Goal: Information Seeking & Learning: Learn about a topic

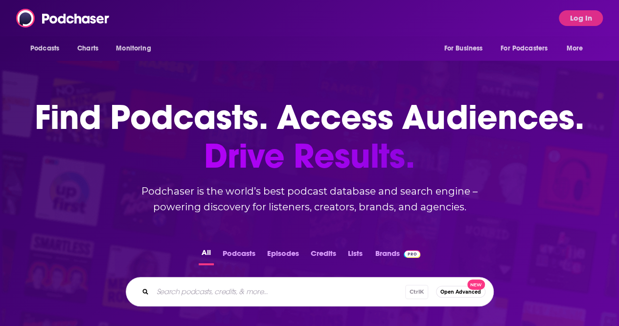
click at [581, 24] on button "Log In" at bounding box center [581, 18] width 44 height 16
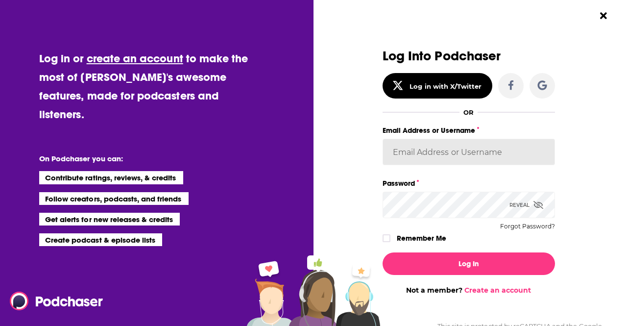
click at [431, 147] on input "Email Address or Username" at bounding box center [468, 152] width 172 height 26
type input "AmandaVPR"
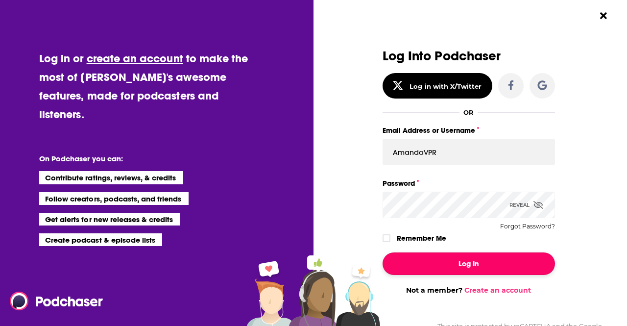
click at [455, 270] on button "Log In" at bounding box center [468, 263] width 172 height 23
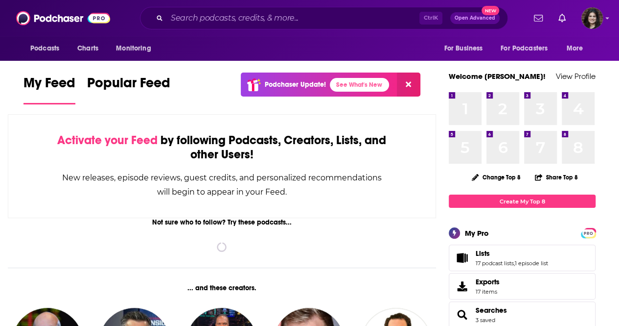
click at [204, 28] on div "Ctrl K Open Advanced New" at bounding box center [324, 18] width 368 height 23
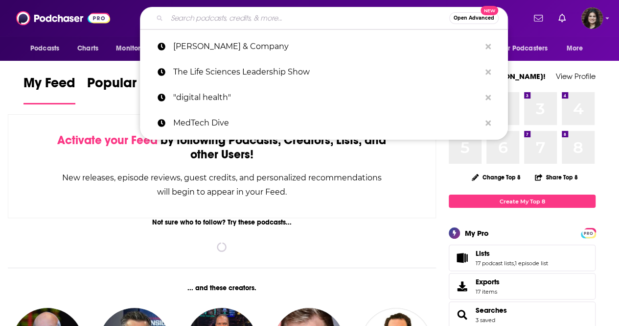
click at [199, 22] on input "Search podcasts, credits, & more..." at bounding box center [308, 18] width 282 height 16
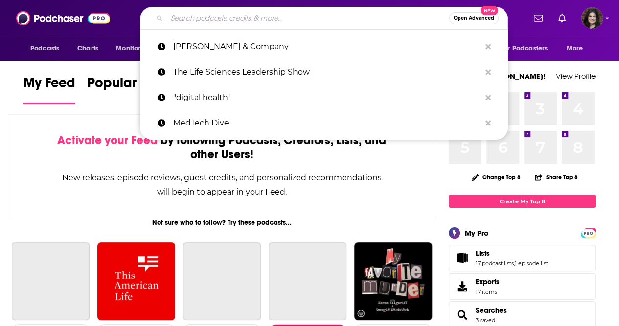
paste input "The Curiosity Code"
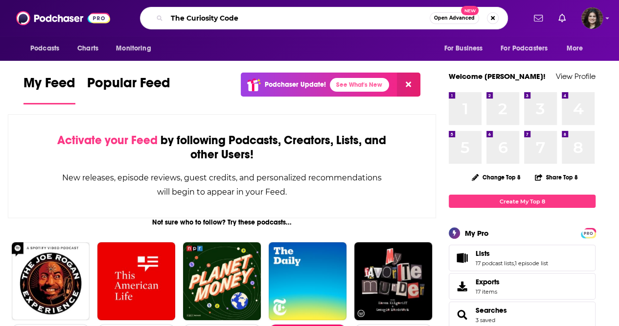
type input "The Curiosity Code"
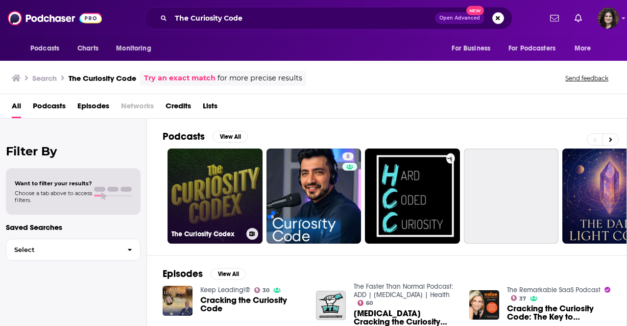
click at [197, 207] on link "The Curiosity Codex" at bounding box center [214, 195] width 95 height 95
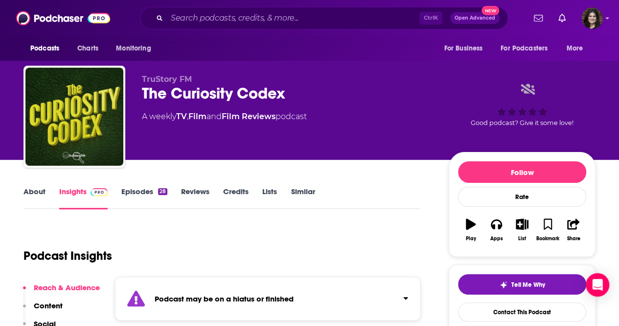
click at [29, 196] on link "About" at bounding box center [34, 198] width 22 height 23
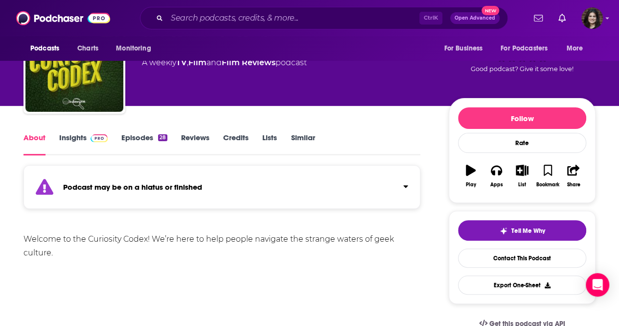
scroll to position [98, 0]
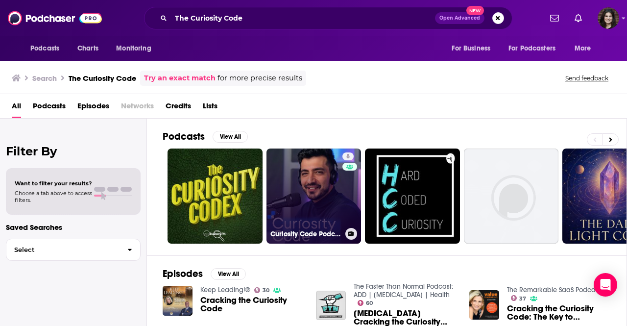
click at [285, 183] on link "8 Curiosity Code Podcast" at bounding box center [313, 195] width 95 height 95
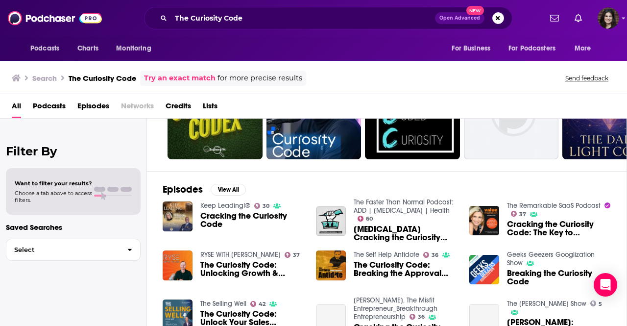
scroll to position [98, 0]
